Goal: Task Accomplishment & Management: Manage account settings

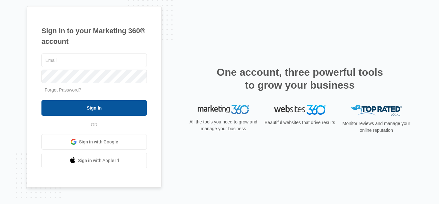
type input "[EMAIL_ADDRESS][DOMAIN_NAME]"
click at [128, 110] on input "Sign In" at bounding box center [93, 107] width 105 height 15
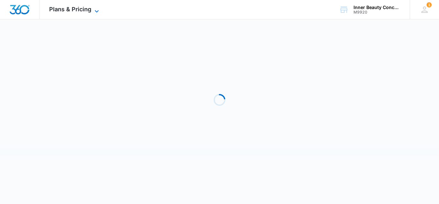
click at [97, 14] on icon at bounding box center [97, 11] width 8 height 8
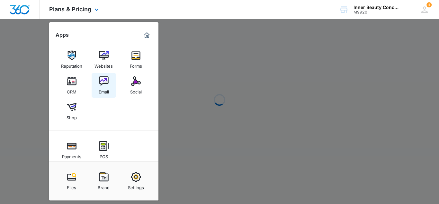
click at [105, 81] on img at bounding box center [104, 81] width 10 height 10
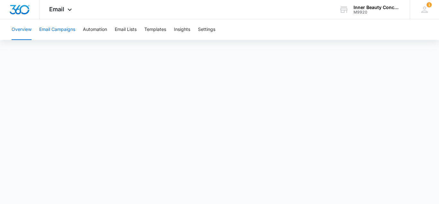
click at [54, 29] on button "Email Campaigns" at bounding box center [57, 29] width 36 height 21
click at [29, 32] on button "Overview" at bounding box center [22, 29] width 20 height 21
